Goal: Book appointment/travel/reservation

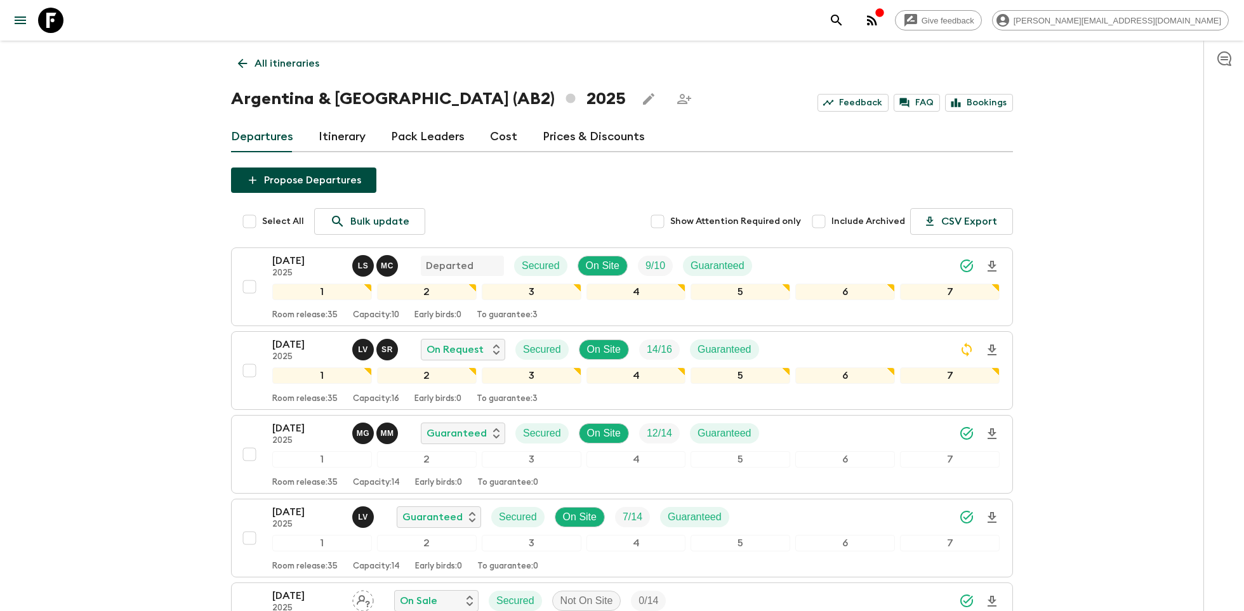
scroll to position [80, 0]
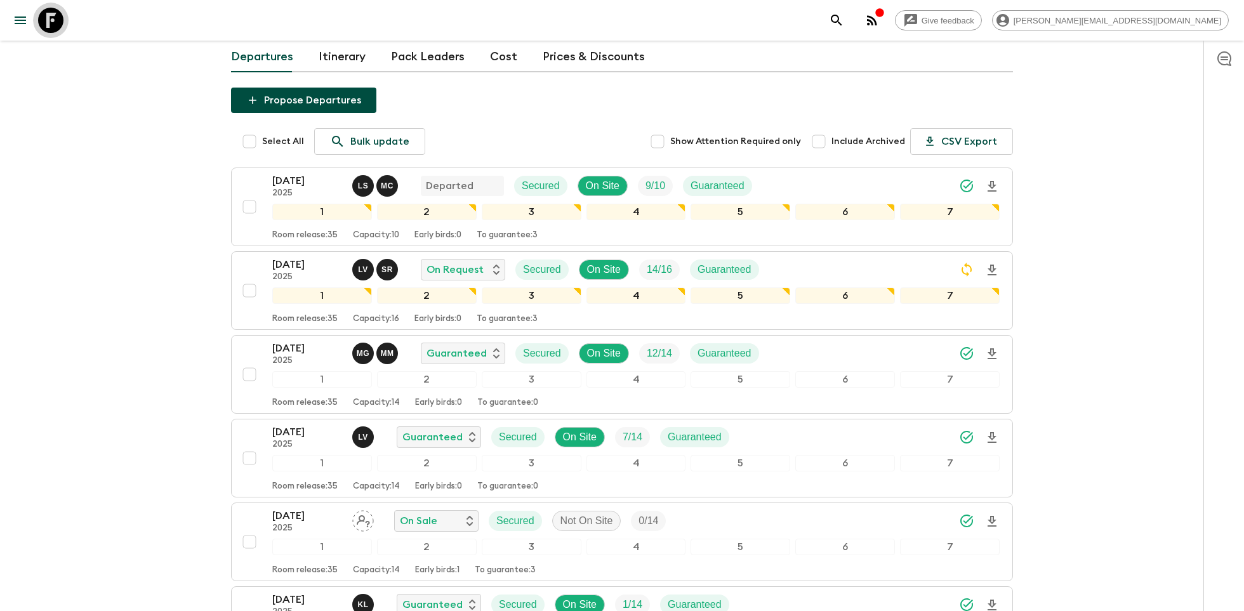
click at [49, 22] on icon at bounding box center [50, 20] width 25 height 25
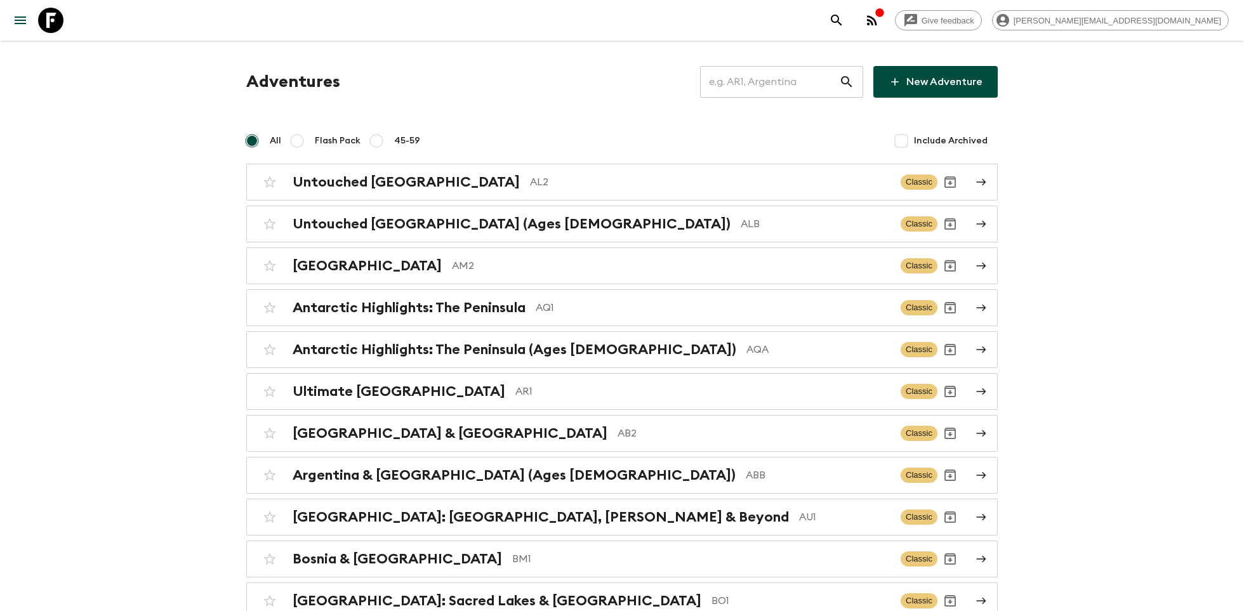
click at [737, 72] on input "text" at bounding box center [769, 82] width 139 height 36
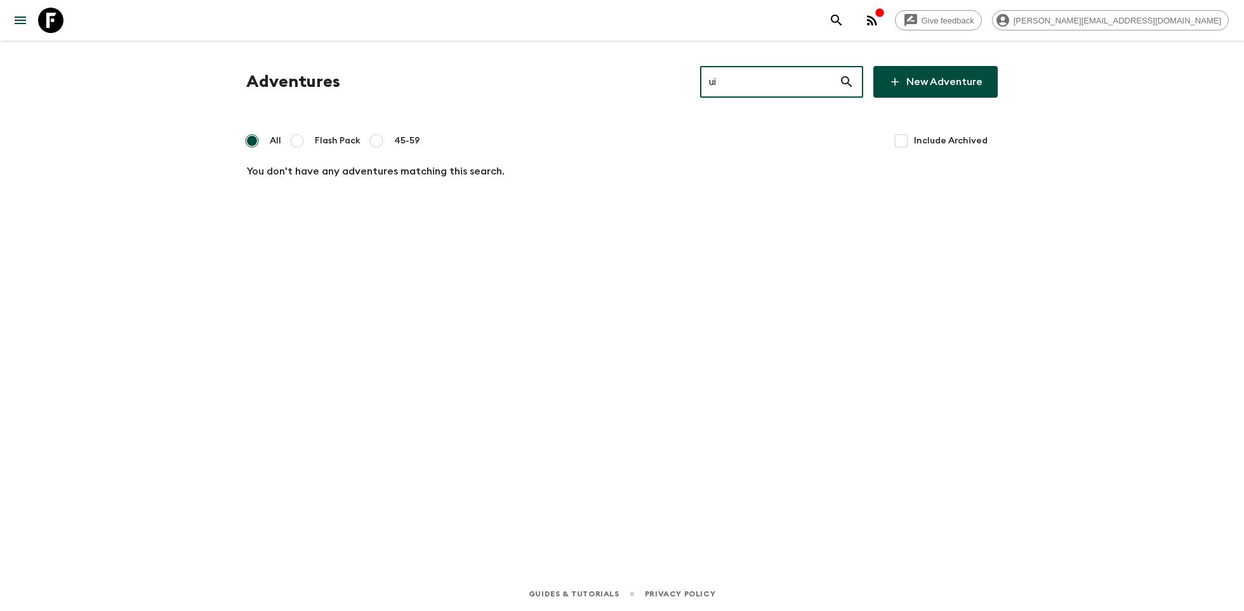
type input "u"
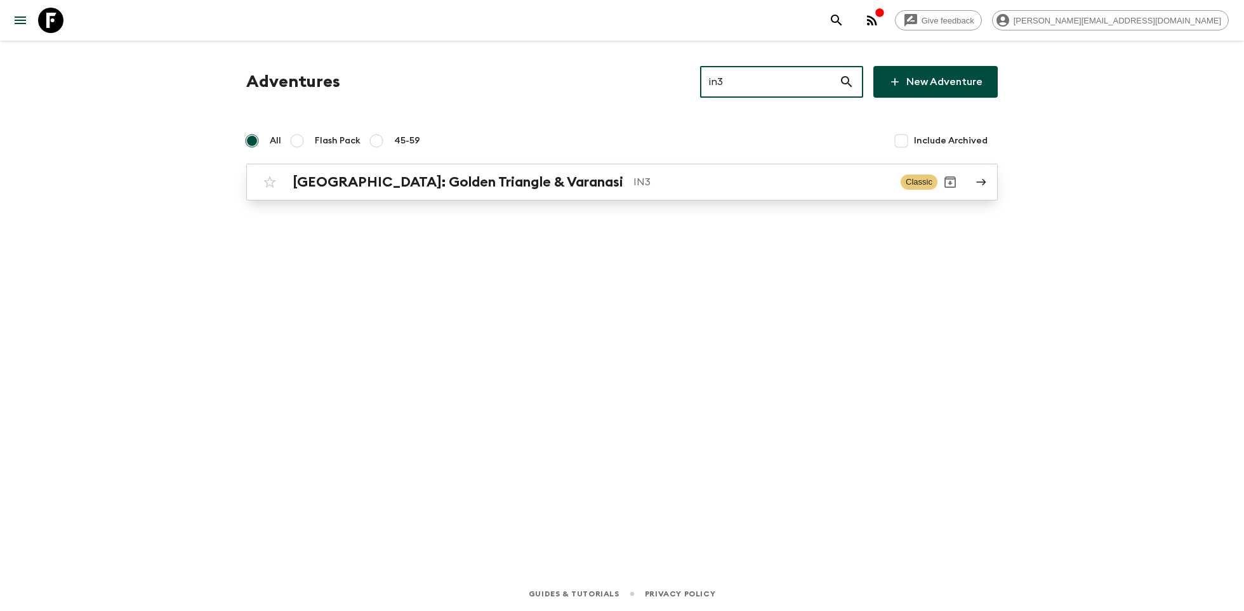
type input "in3"
click at [492, 190] on h2 "[GEOGRAPHIC_DATA]: Golden Triangle & Varanasi" at bounding box center [458, 182] width 331 height 16
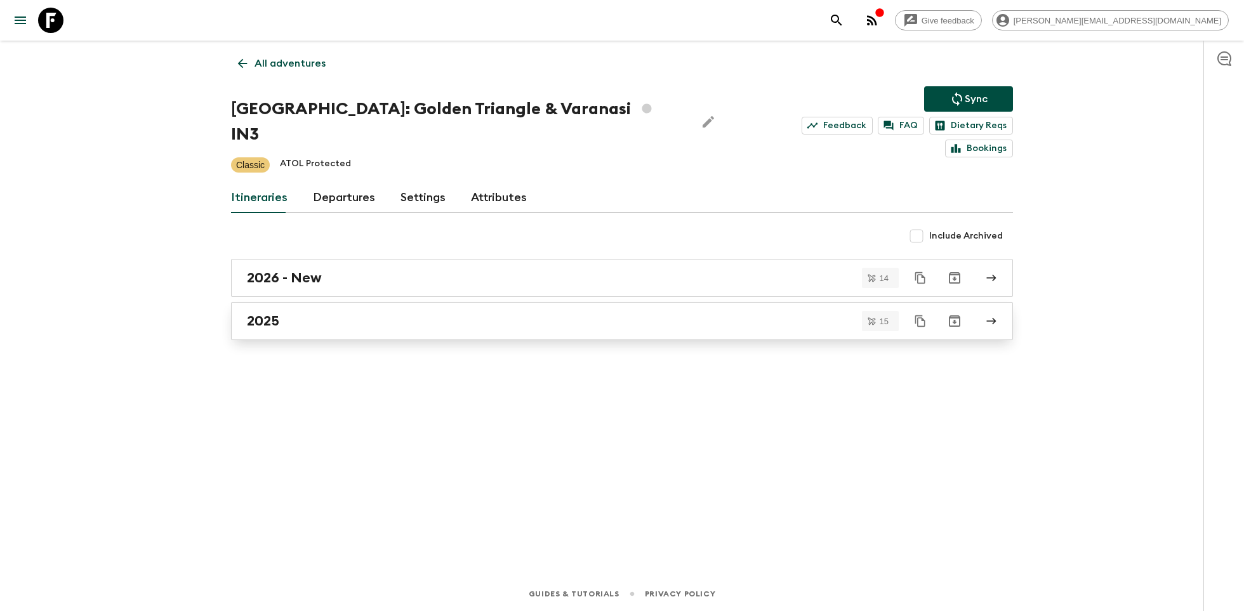
click at [417, 310] on link "2025" at bounding box center [622, 321] width 782 height 38
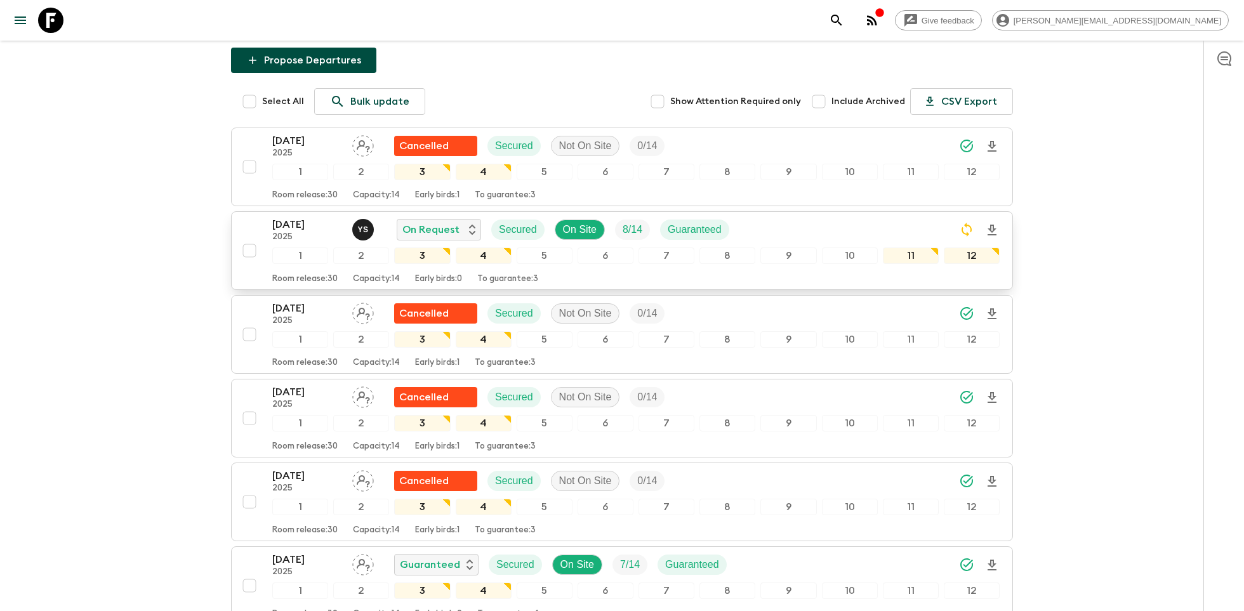
scroll to position [168, 0]
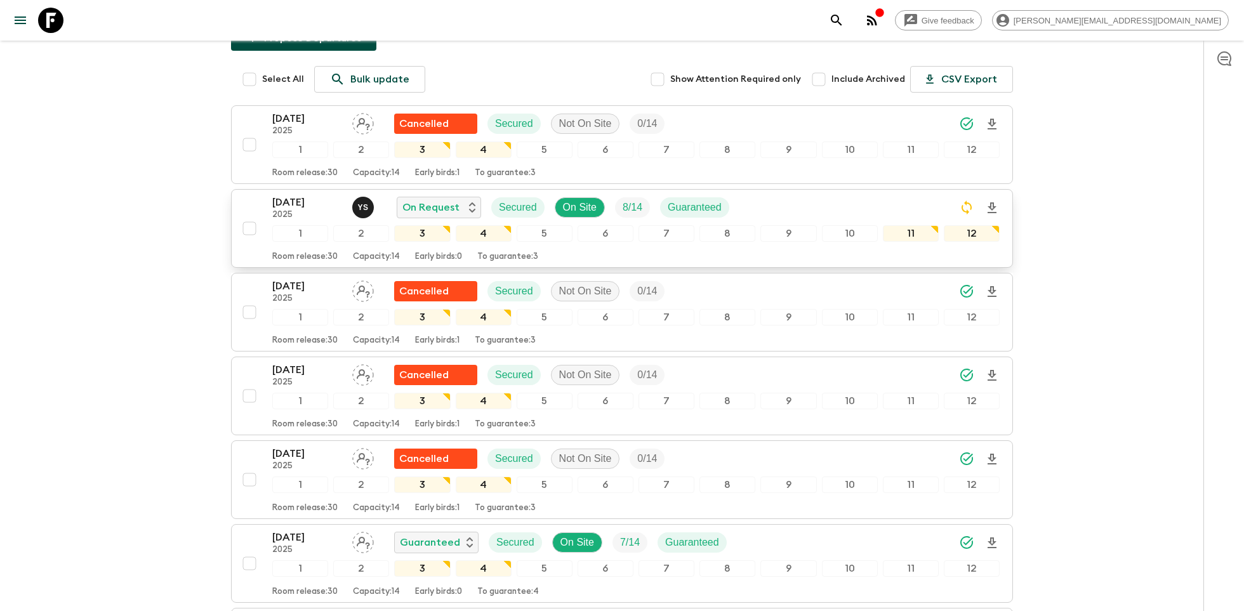
click at [284, 195] on p "[DATE]" at bounding box center [307, 202] width 70 height 15
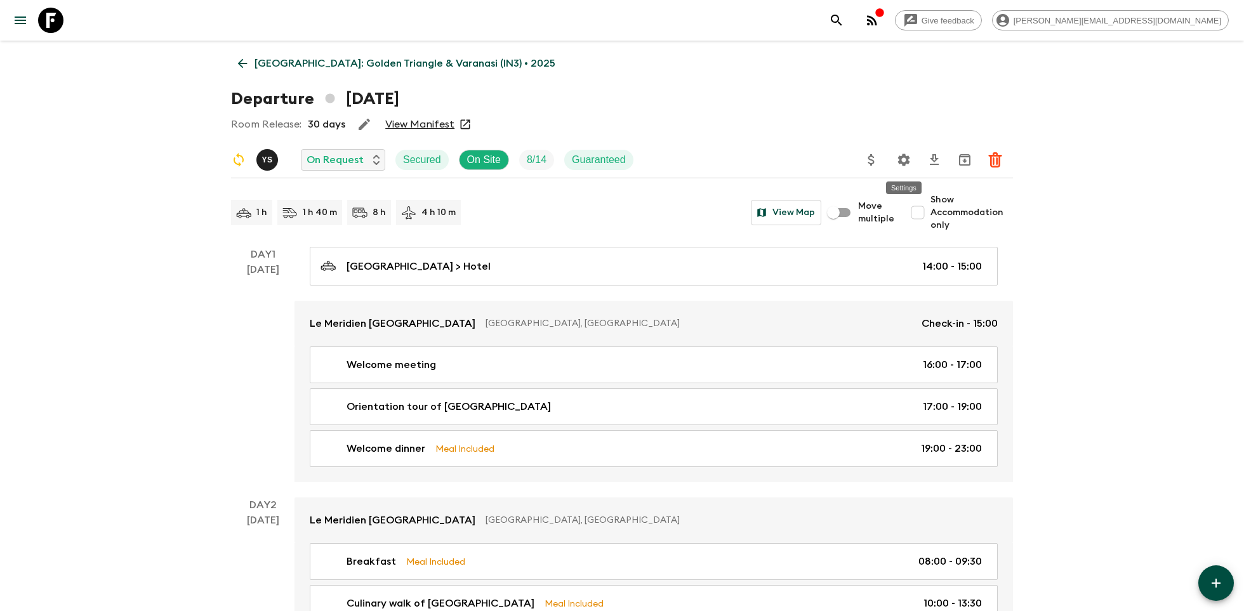
click at [902, 161] on icon "Settings" at bounding box center [903, 159] width 15 height 15
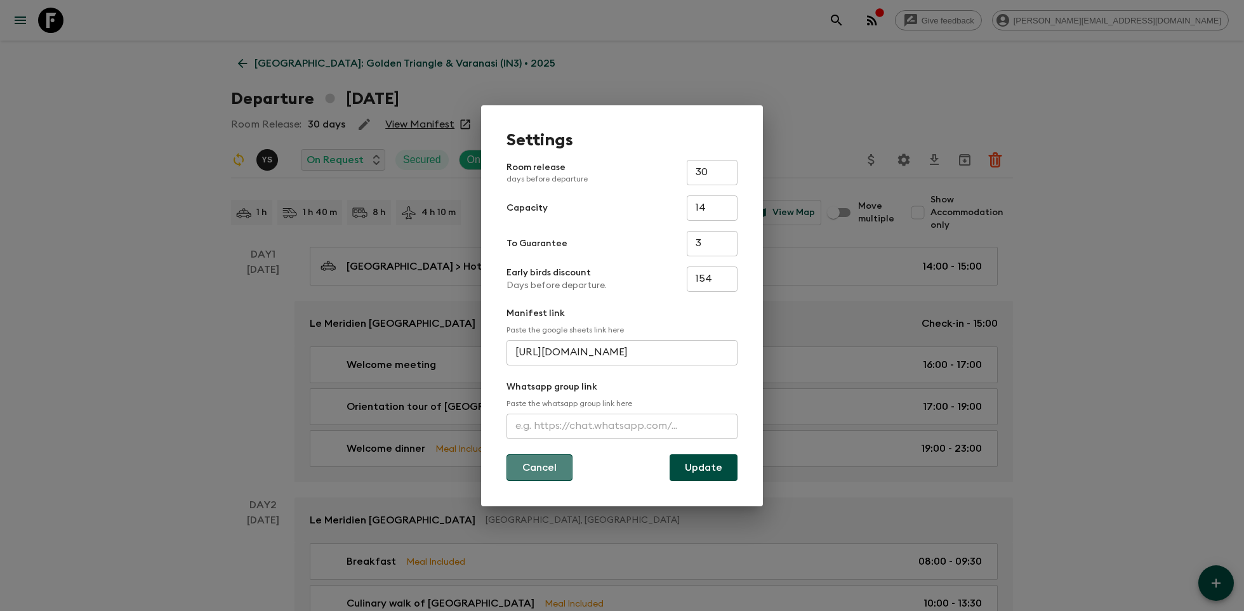
click at [550, 459] on button "Cancel" at bounding box center [539, 467] width 66 height 27
